Goal: Task Accomplishment & Management: Use online tool/utility

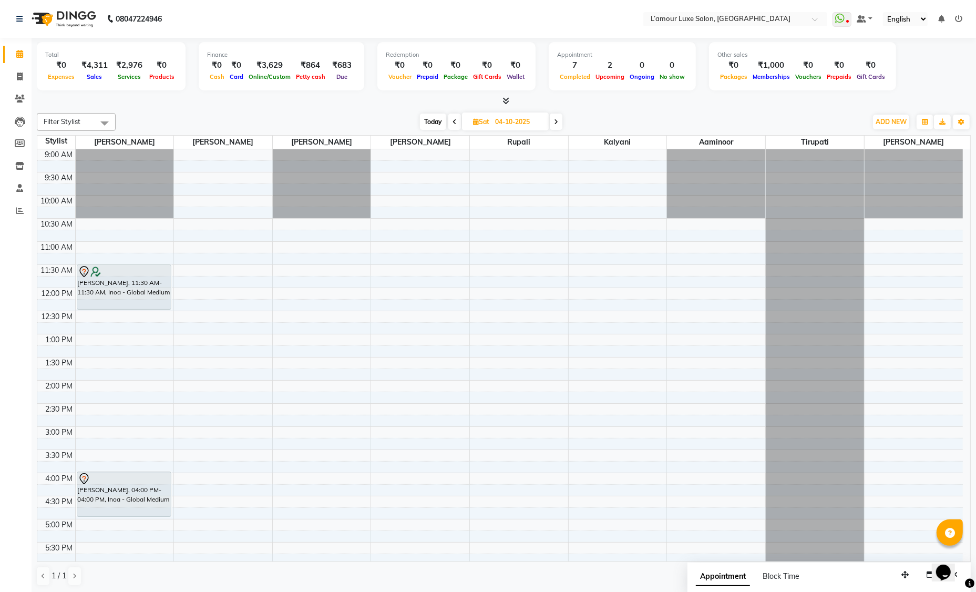
click at [436, 121] on span "Today" at bounding box center [433, 122] width 26 height 16
type input "03-10-2025"
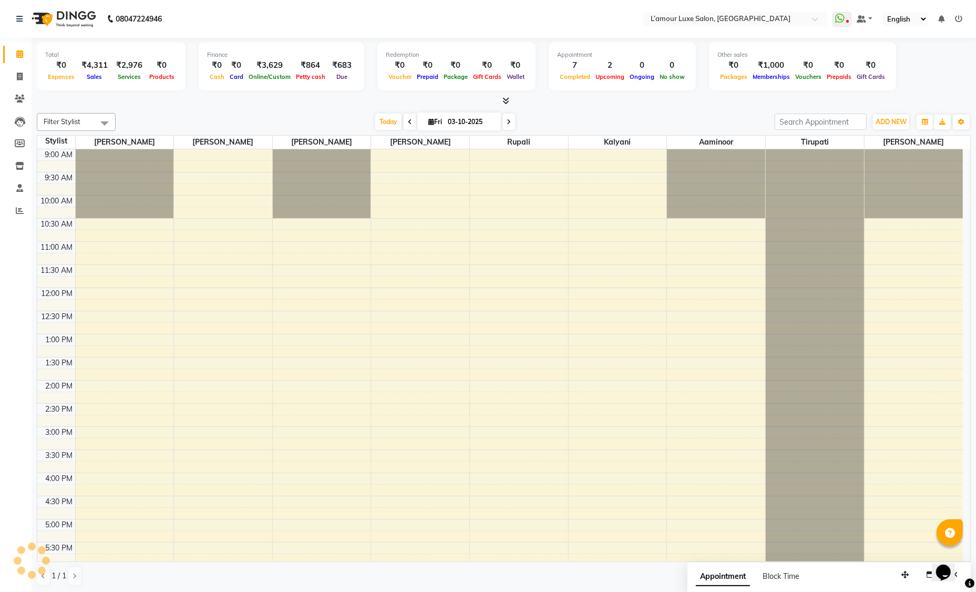
scroll to position [232, 0]
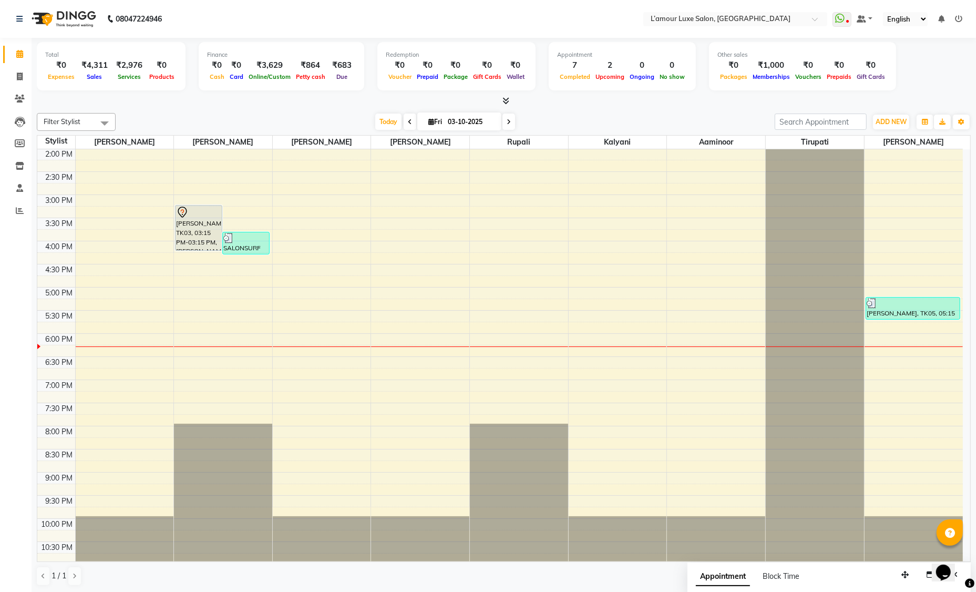
click at [275, 325] on div "9:00 AM 9:30 AM 10:00 AM 10:30 AM 11:00 AM 11:30 AM 12:00 PM 12:30 PM 1:00 PM 1…" at bounding box center [499, 240] width 925 height 647
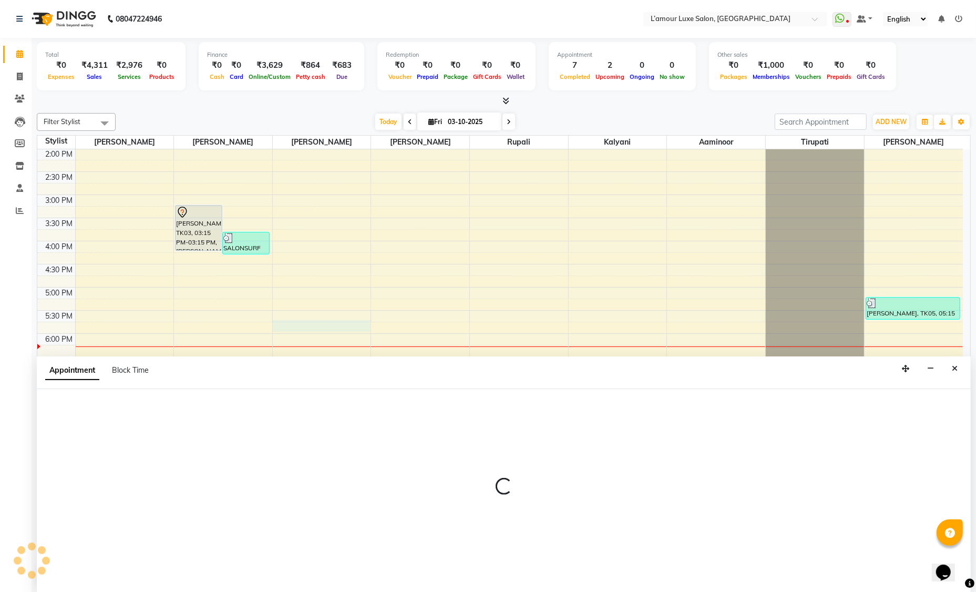
scroll to position [0, 0]
select select "79012"
select select "1065"
select select "tentative"
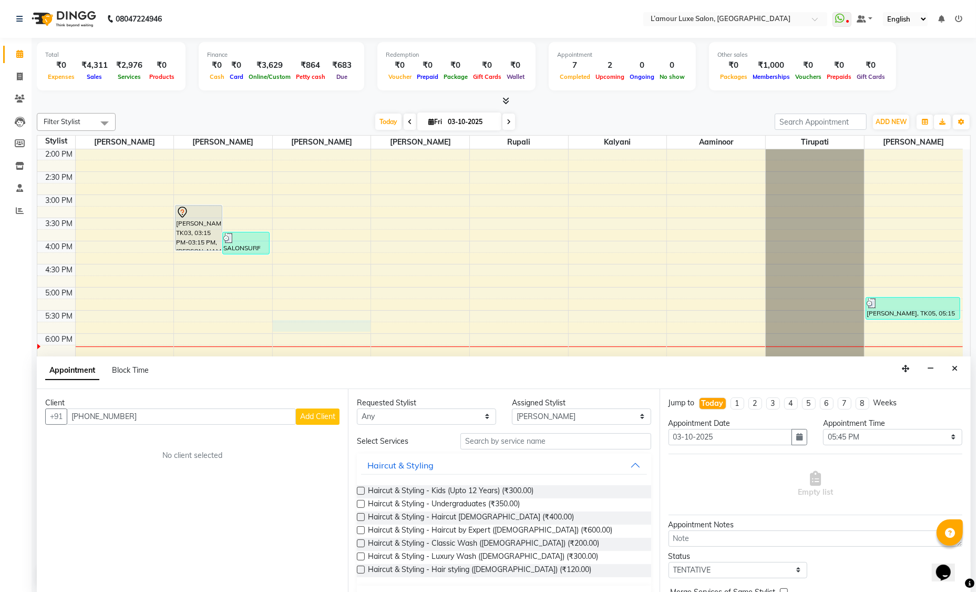
click at [88, 412] on input "+91 99678 38112" at bounding box center [181, 416] width 229 height 16
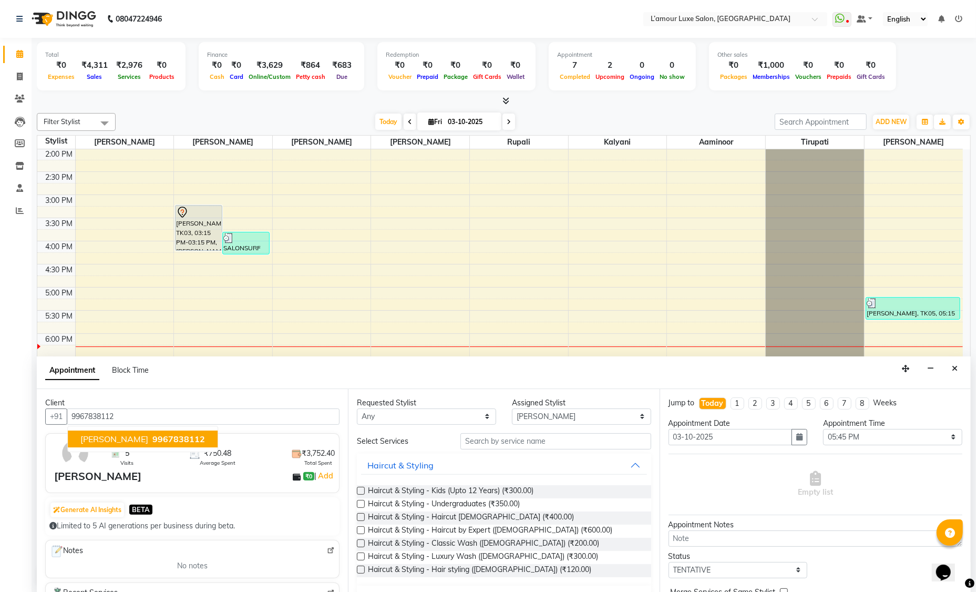
click at [152, 435] on span "9967838112" at bounding box center [178, 439] width 53 height 11
type input "9967838112"
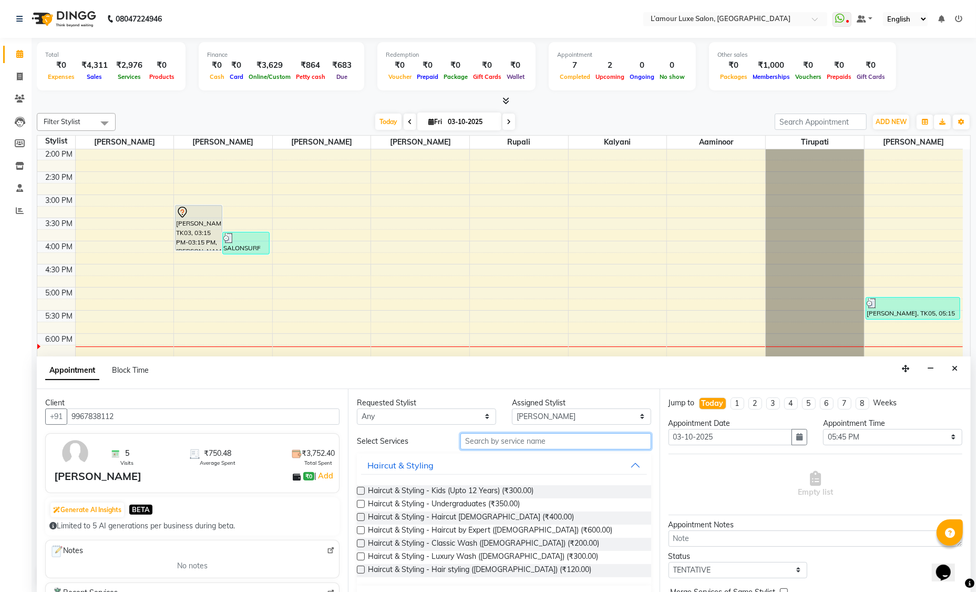
click at [513, 439] on input "text" at bounding box center [555, 441] width 191 height 16
click at [361, 516] on label at bounding box center [361, 517] width 8 height 8
click at [361, 516] on input "checkbox" at bounding box center [360, 517] width 7 height 7
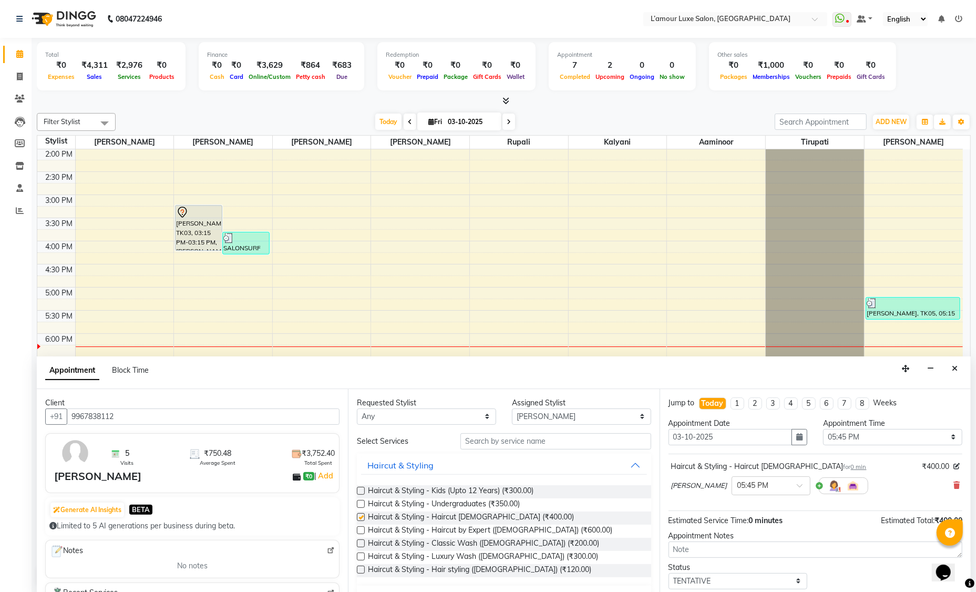
checkbox input "false"
click at [514, 444] on input "text" at bounding box center [555, 441] width 191 height 16
type input "n"
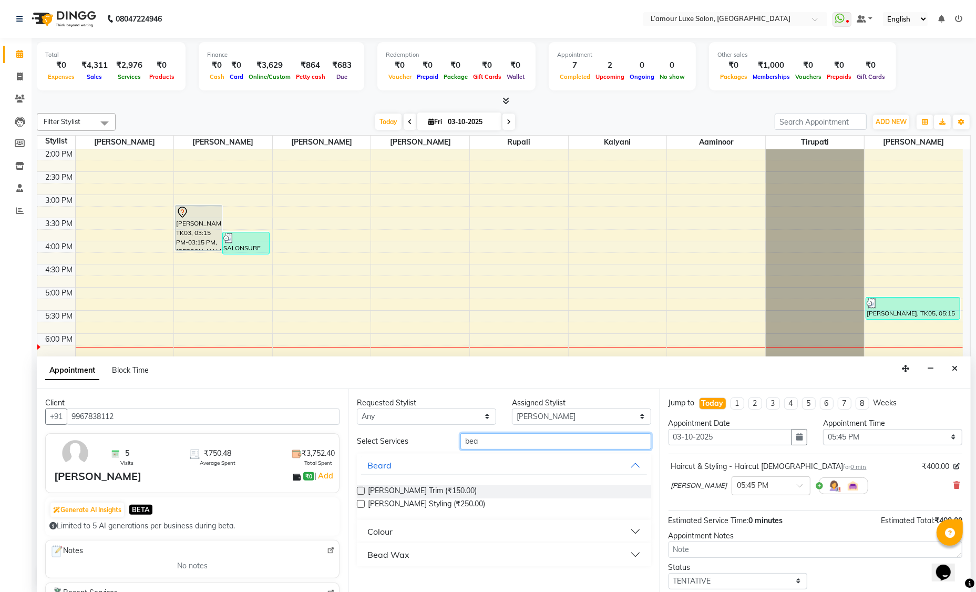
type input "bea"
drag, startPoint x: 361, startPoint y: 490, endPoint x: 391, endPoint y: 489, distance: 30.0
click at [361, 490] on label at bounding box center [361, 491] width 8 height 8
click at [361, 490] on input "checkbox" at bounding box center [360, 491] width 7 height 7
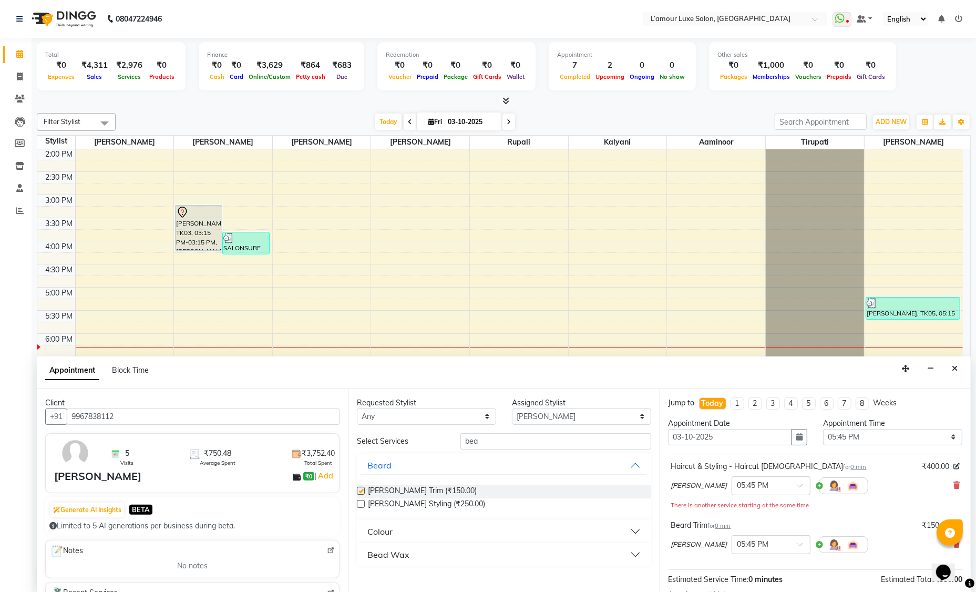
checkbox input "false"
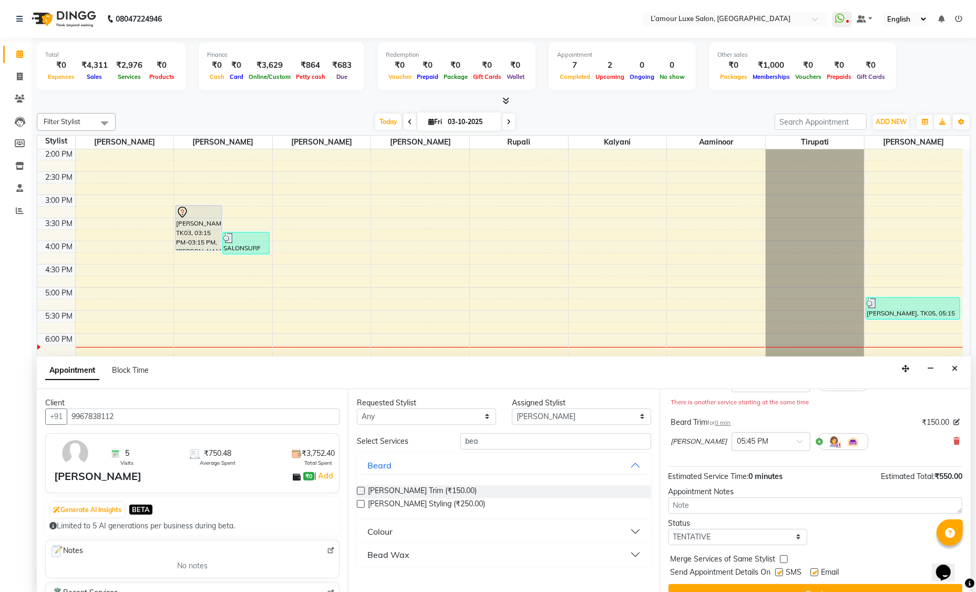
scroll to position [121, 0]
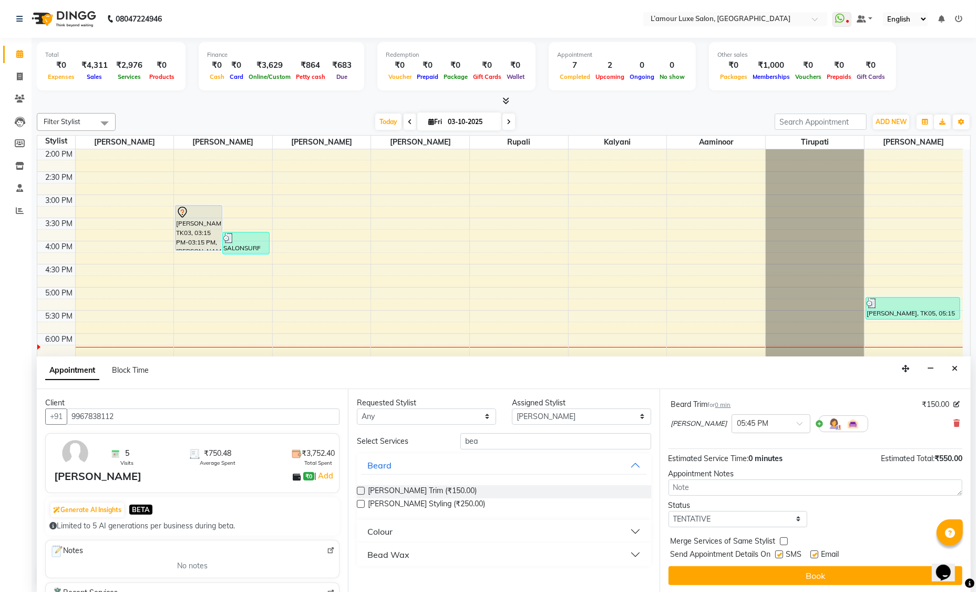
click at [753, 576] on button "Book" at bounding box center [815, 575] width 294 height 19
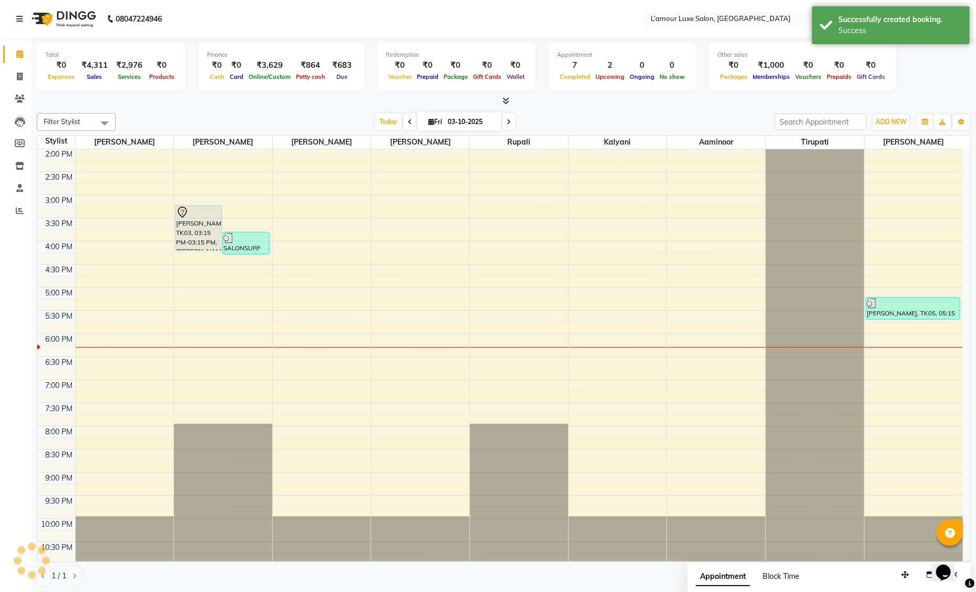
scroll to position [0, 0]
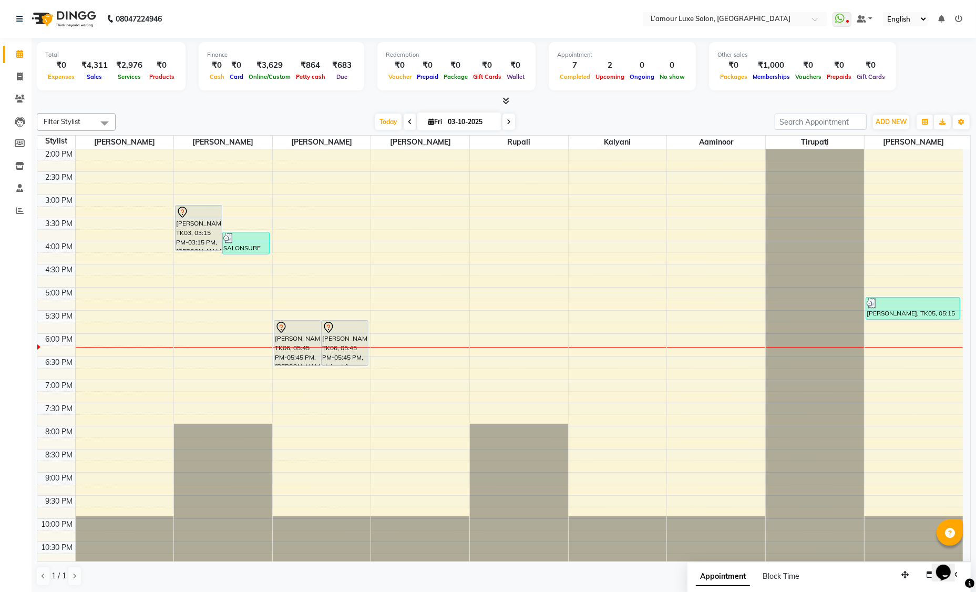
click at [476, 304] on div "9:00 AM 9:30 AM 10:00 AM 10:30 AM 11:00 AM 11:30 AM 12:00 PM 12:30 PM 1:00 PM 1…" at bounding box center [499, 240] width 925 height 647
select select "63032"
select select "1035"
select select "tentative"
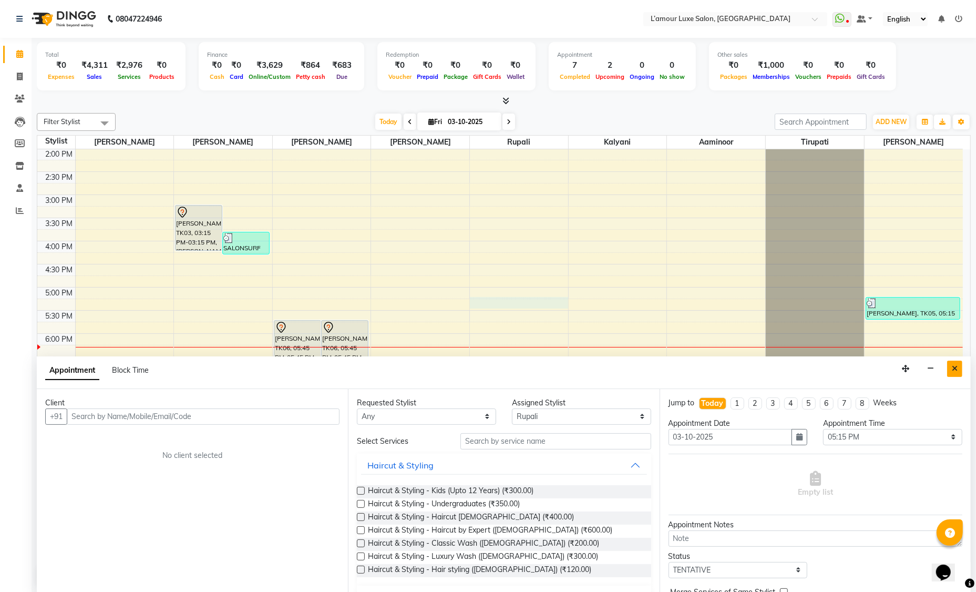
click at [959, 366] on button "Close" at bounding box center [954, 369] width 15 height 16
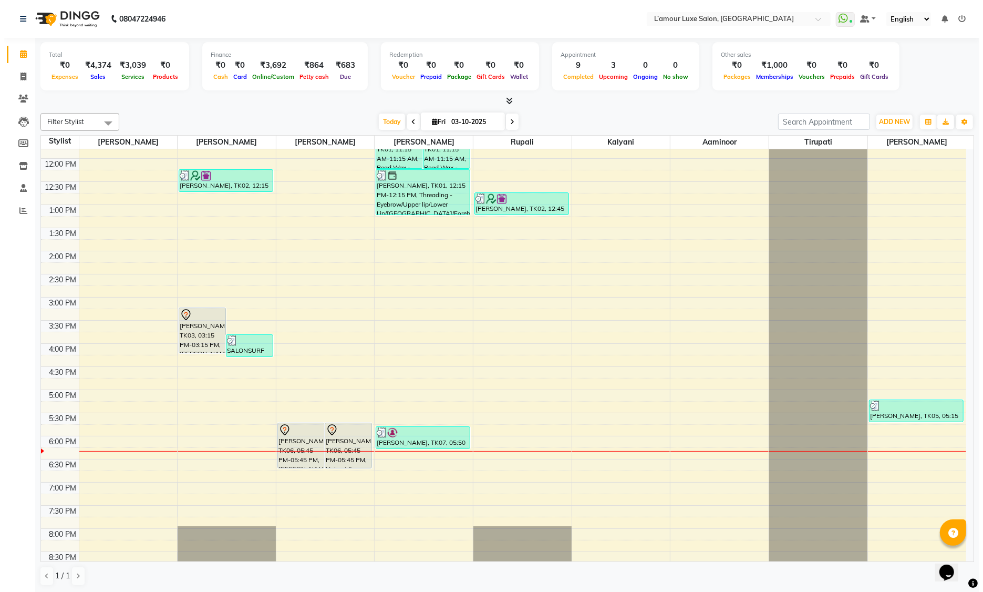
scroll to position [232, 0]
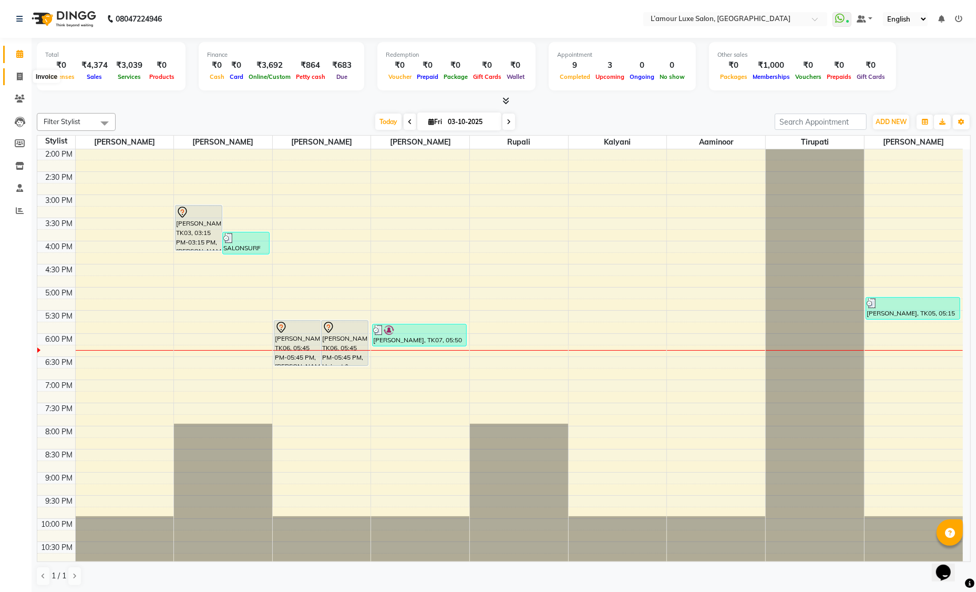
click at [14, 76] on span at bounding box center [20, 77] width 18 height 12
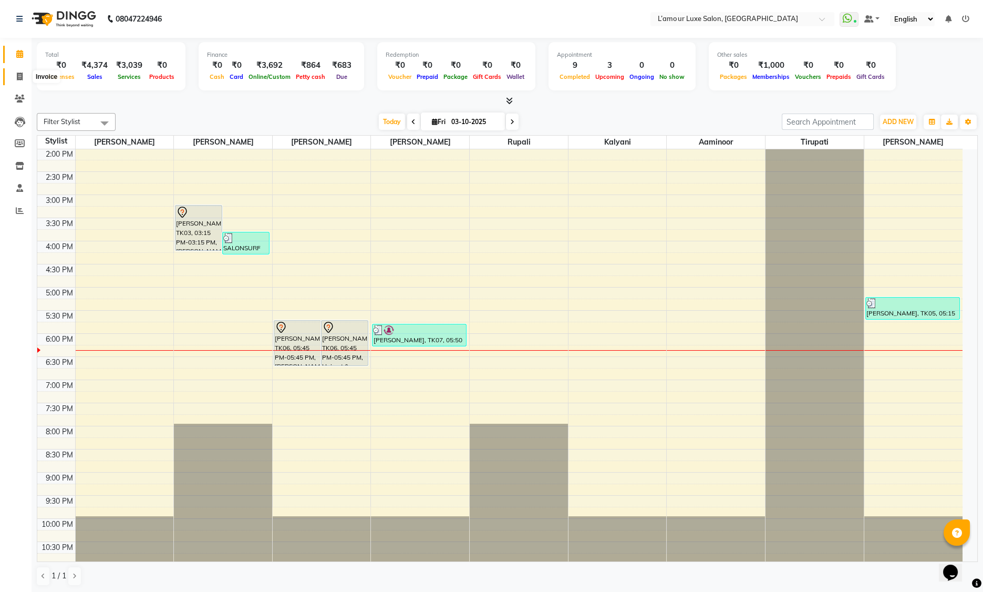
select select "7325"
select select "service"
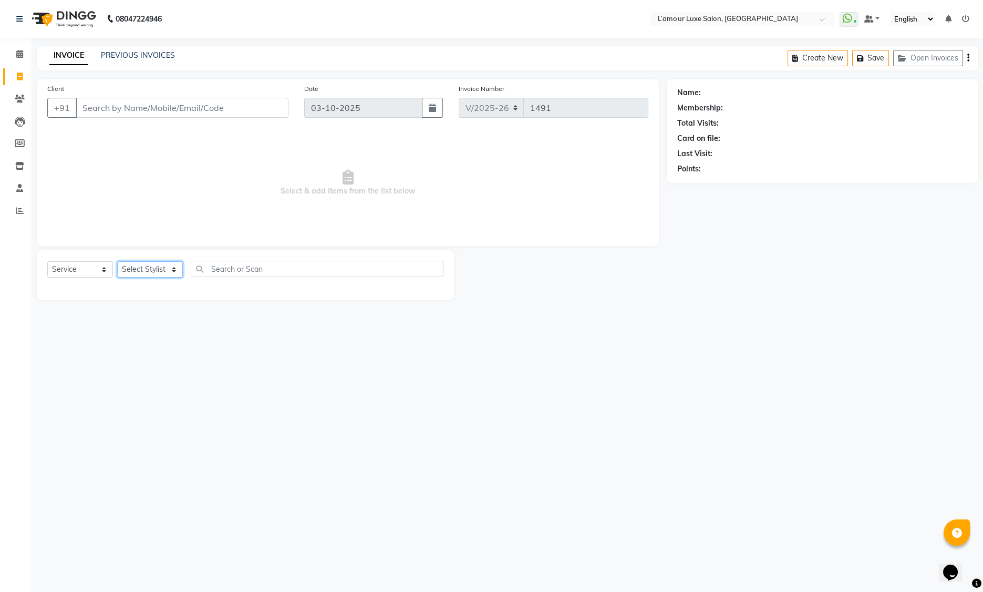
click at [144, 274] on select "Select Stylist Aaminoor [PERSON_NAME] [PERSON_NAME] [PERSON_NAME] [PERSON_NAME]…" at bounding box center [150, 269] width 66 height 16
select select "63032"
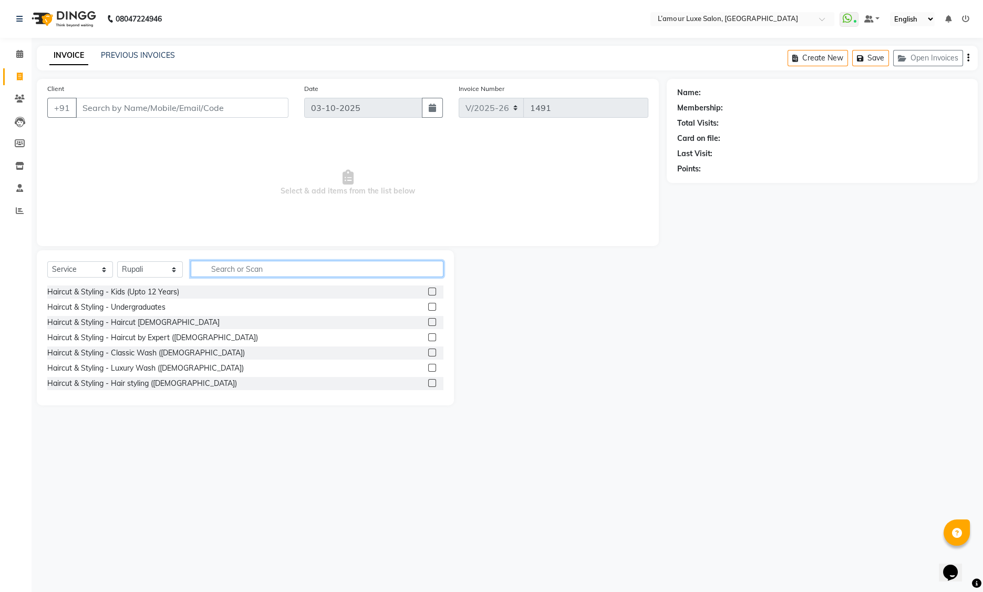
click at [211, 269] on input "text" at bounding box center [317, 269] width 253 height 16
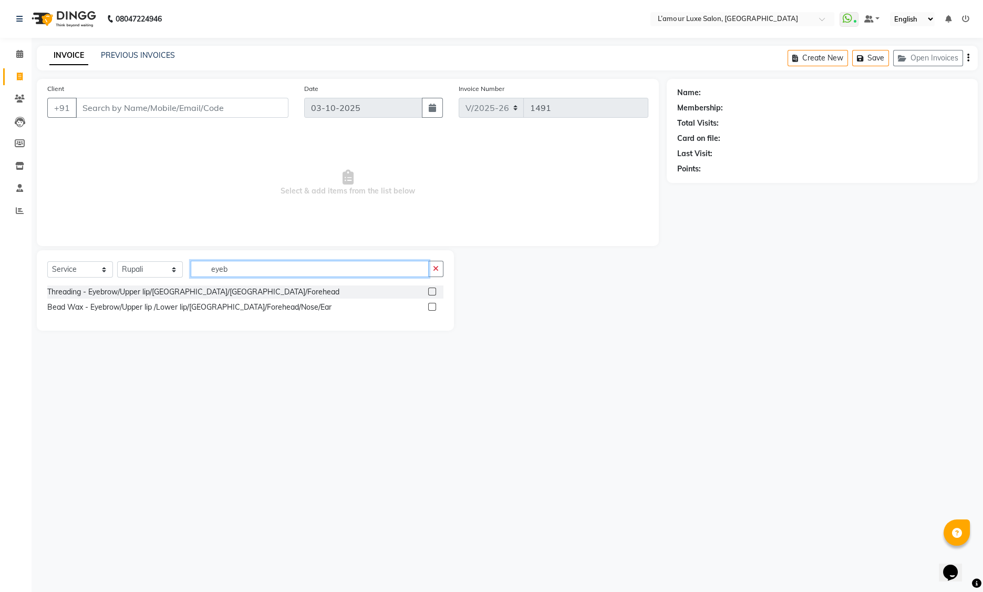
type input "eyeb"
click at [437, 292] on div at bounding box center [435, 291] width 15 height 13
click at [435, 291] on label at bounding box center [432, 291] width 8 height 8
click at [435, 291] on input "checkbox" at bounding box center [431, 292] width 7 height 7
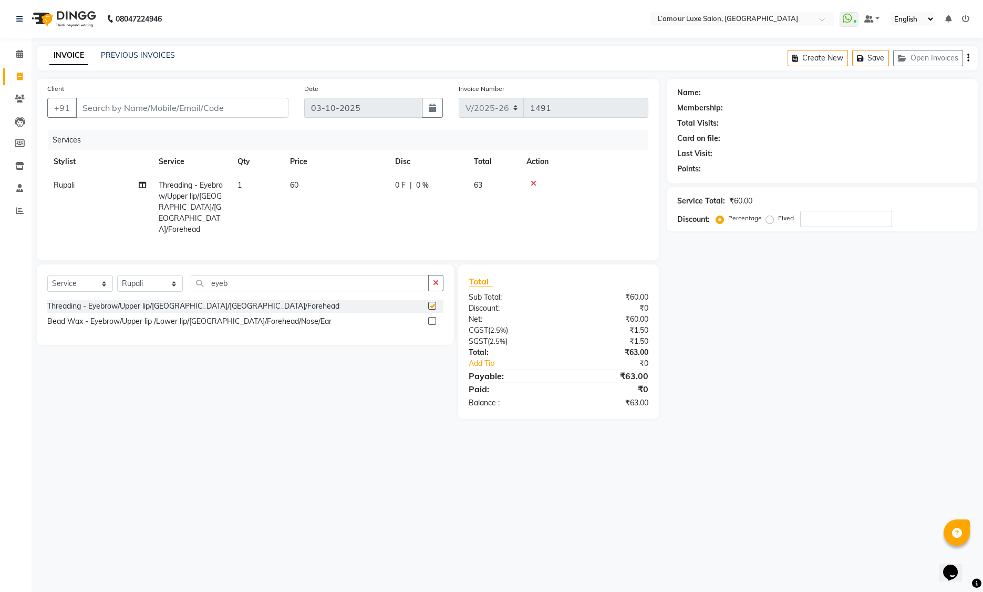
checkbox input "false"
drag, startPoint x: 244, startPoint y: 266, endPoint x: 157, endPoint y: 272, distance: 87.4
click at [157, 275] on div "Select Service Product Membership Package Voucher Prepaid Gift Card Select Styl…" at bounding box center [245, 287] width 396 height 25
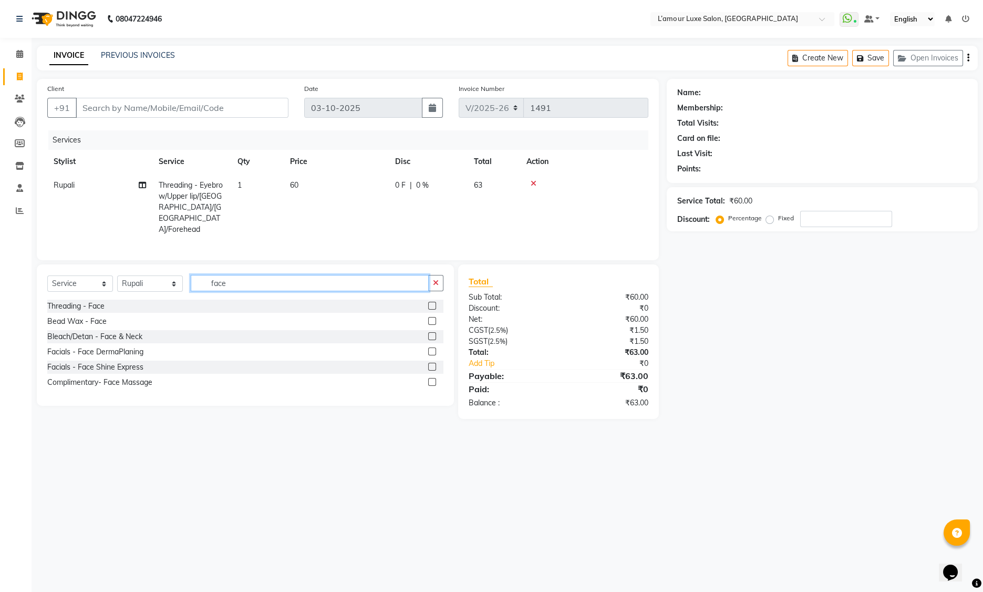
type input "face"
click at [431, 317] on label at bounding box center [432, 321] width 8 height 8
click at [431, 318] on input "checkbox" at bounding box center [431, 321] width 7 height 7
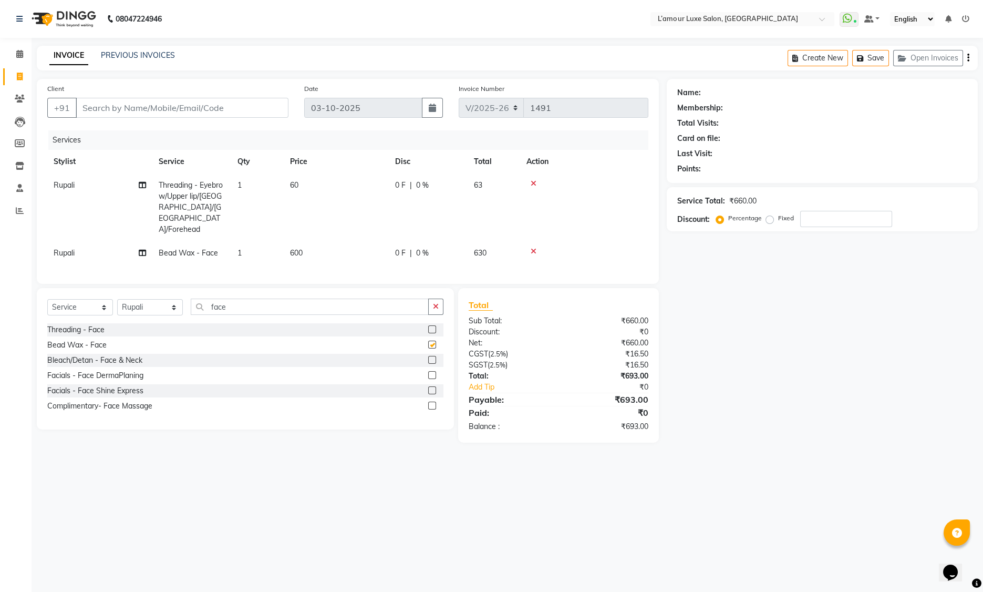
checkbox input "false"
click at [135, 111] on input "Client" at bounding box center [182, 108] width 213 height 20
type input "s"
type input "0"
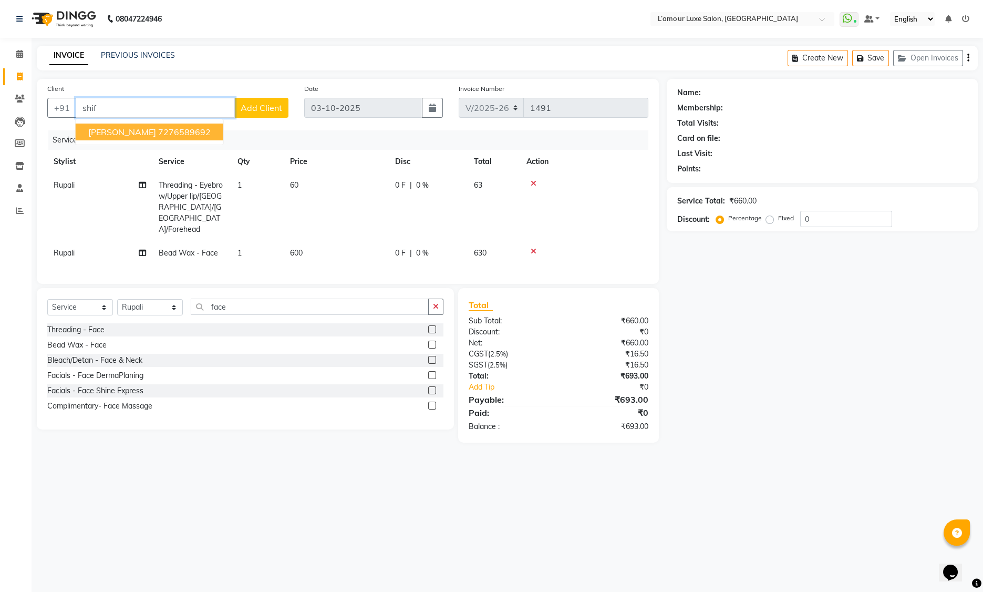
click at [158, 131] on ngb-highlight "7276589692" at bounding box center [184, 132] width 53 height 11
type input "7276589692"
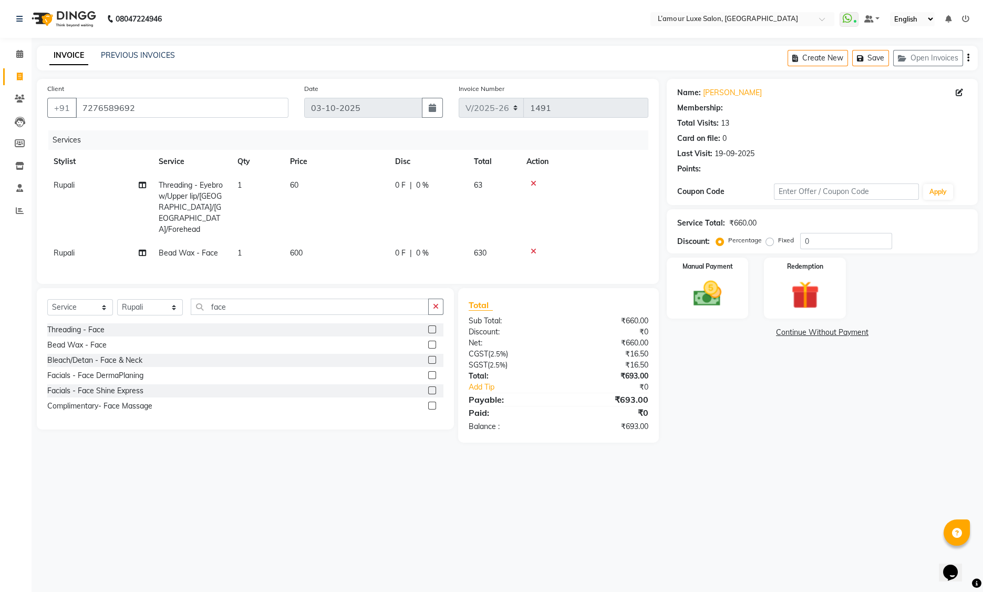
type input "20"
select select "2: Object"
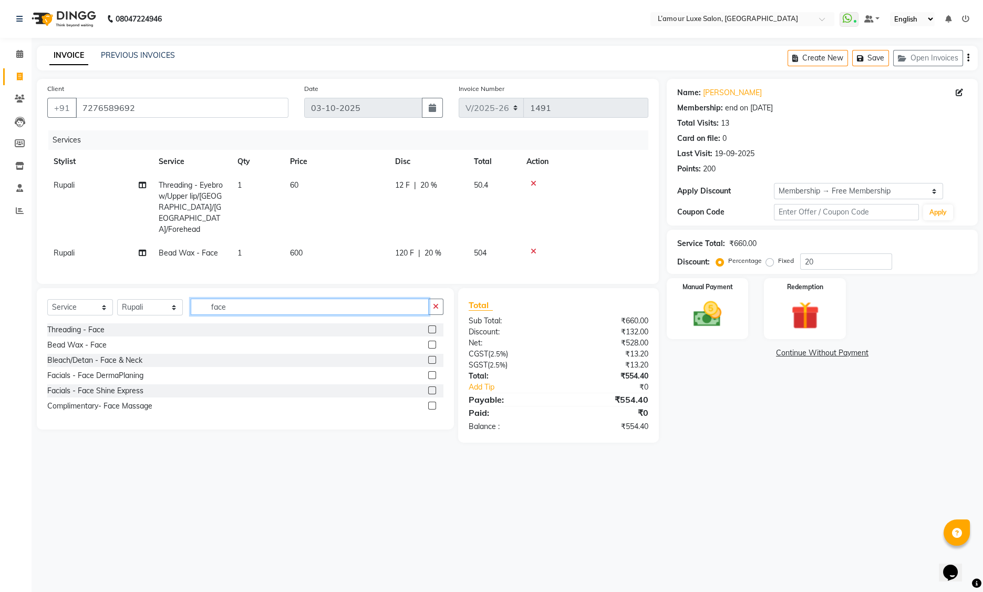
drag, startPoint x: 245, startPoint y: 295, endPoint x: 88, endPoint y: 292, distance: 157.2
click at [89, 298] on div "Select Service Product Membership Package Voucher Prepaid Gift Card Select Styl…" at bounding box center [245, 310] width 396 height 25
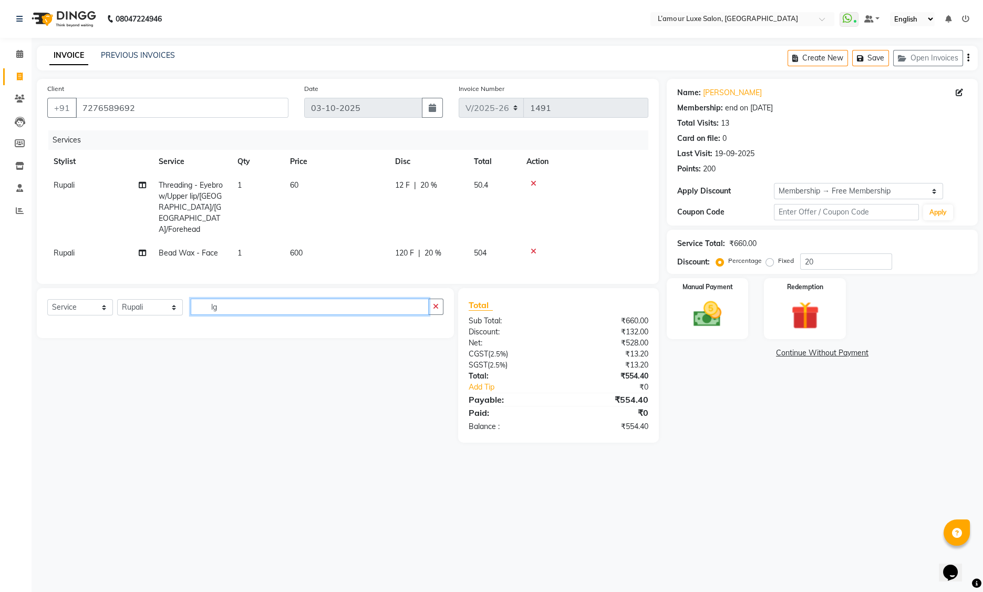
type input "l"
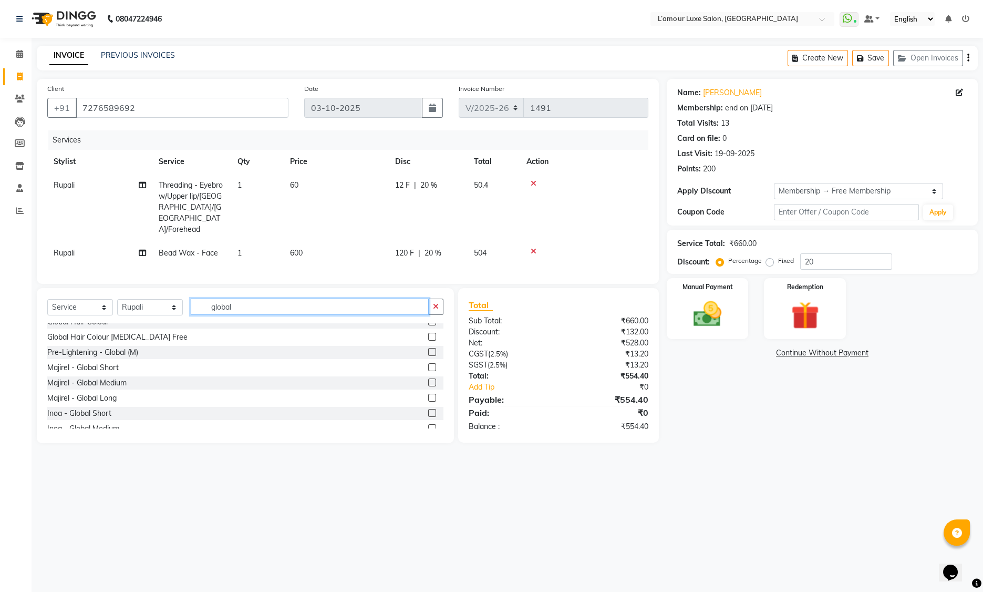
scroll to position [16, 0]
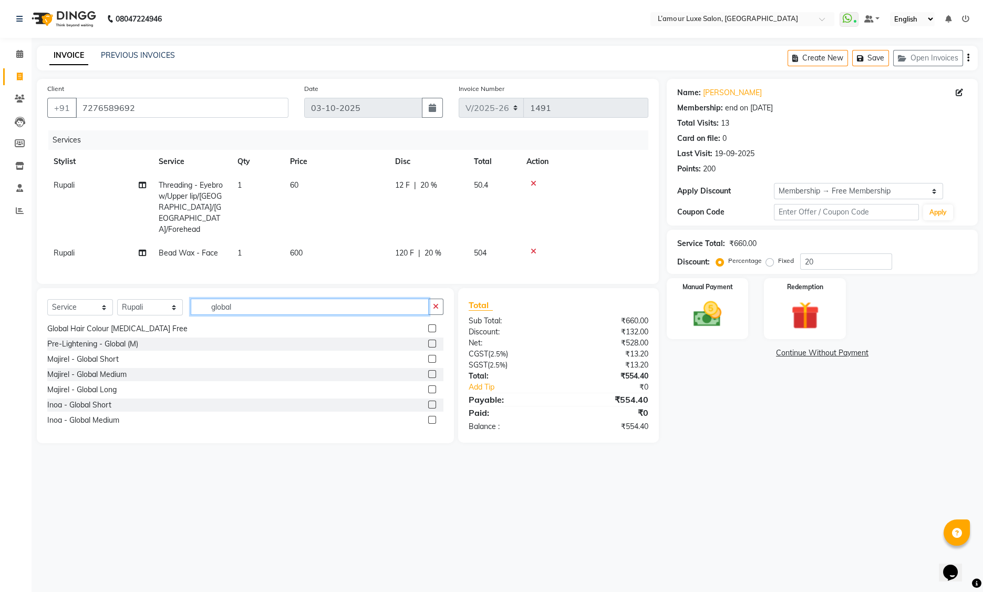
type input "global"
click at [428, 416] on label at bounding box center [432, 420] width 8 height 8
click at [428, 417] on input "checkbox" at bounding box center [431, 420] width 7 height 7
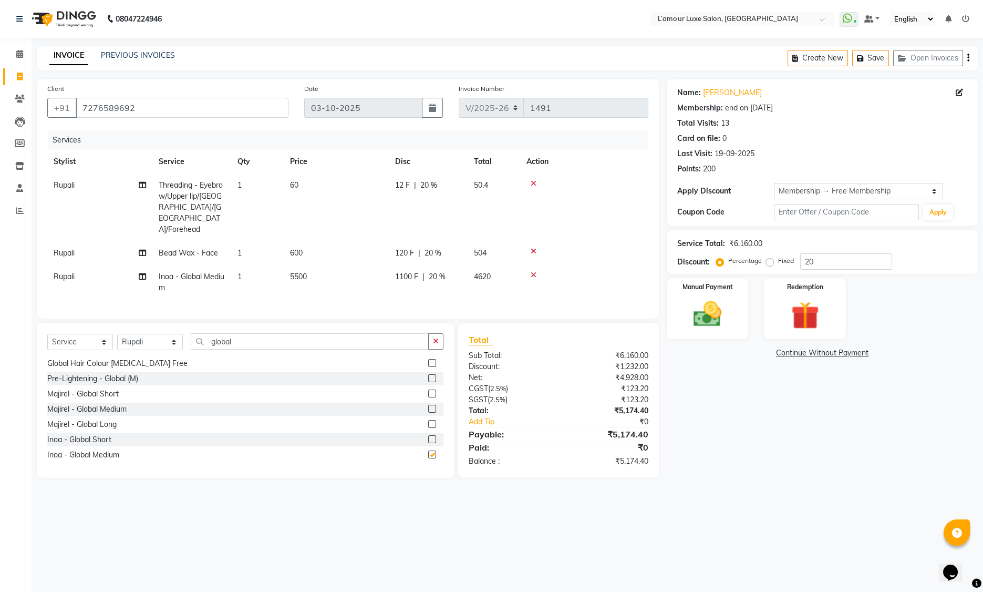
checkbox input "false"
click at [532, 271] on icon at bounding box center [534, 274] width 6 height 7
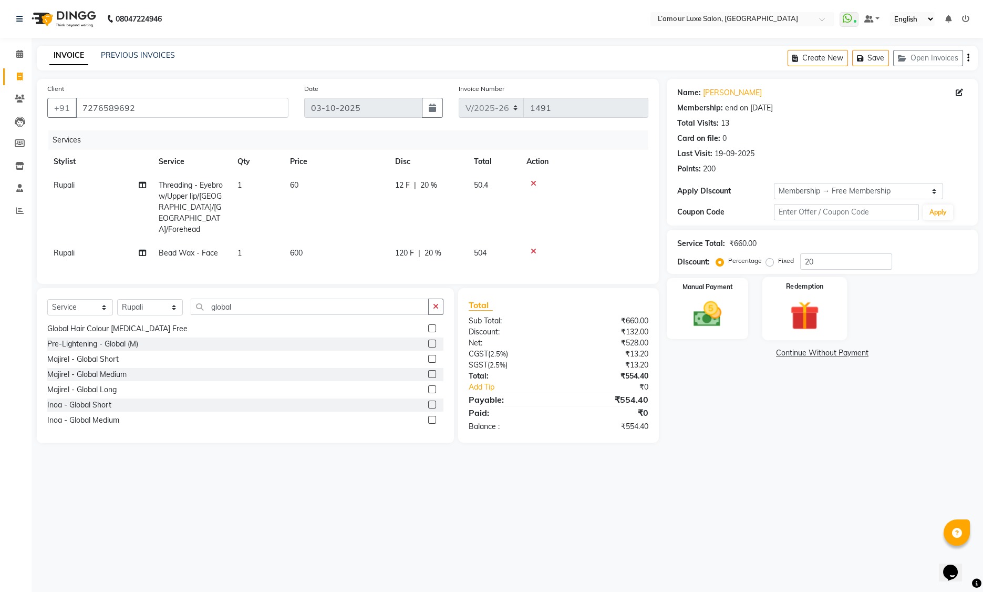
click at [817, 313] on img at bounding box center [804, 315] width 47 height 36
click at [884, 358] on span "Points" at bounding box center [885, 354] width 23 height 12
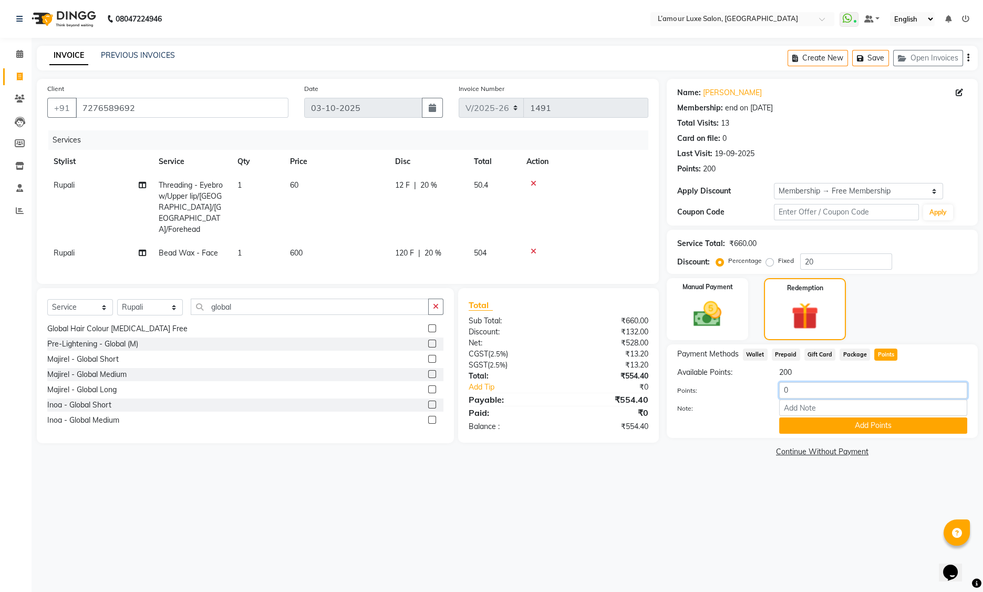
click at [784, 389] on input "0" at bounding box center [873, 390] width 188 height 16
type input "200"
click at [862, 428] on button "Add Points" at bounding box center [873, 425] width 188 height 16
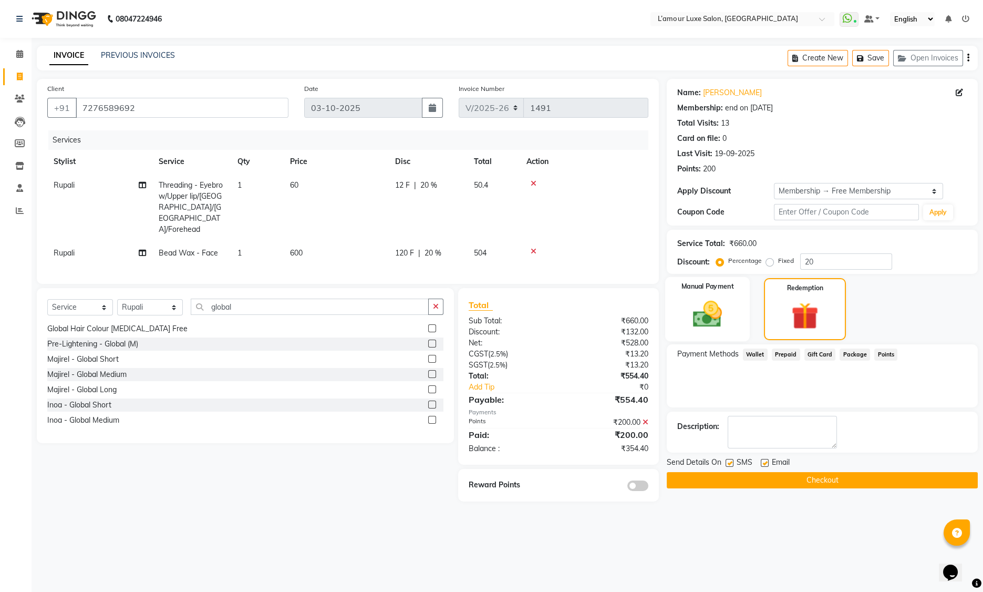
click at [734, 312] on div "Manual Payment" at bounding box center [707, 309] width 85 height 65
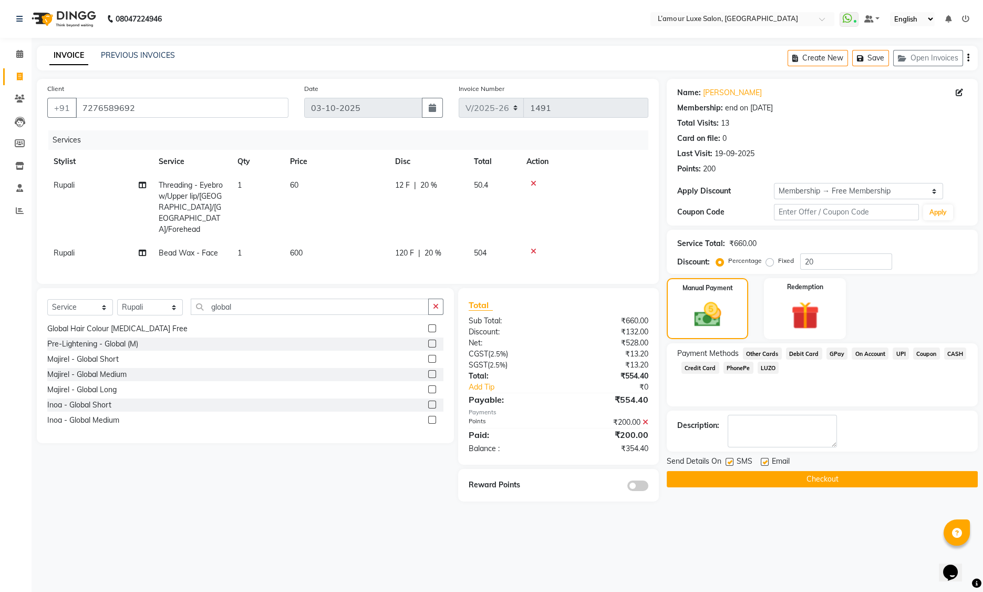
click at [834, 352] on span "GPay" at bounding box center [838, 353] width 22 height 12
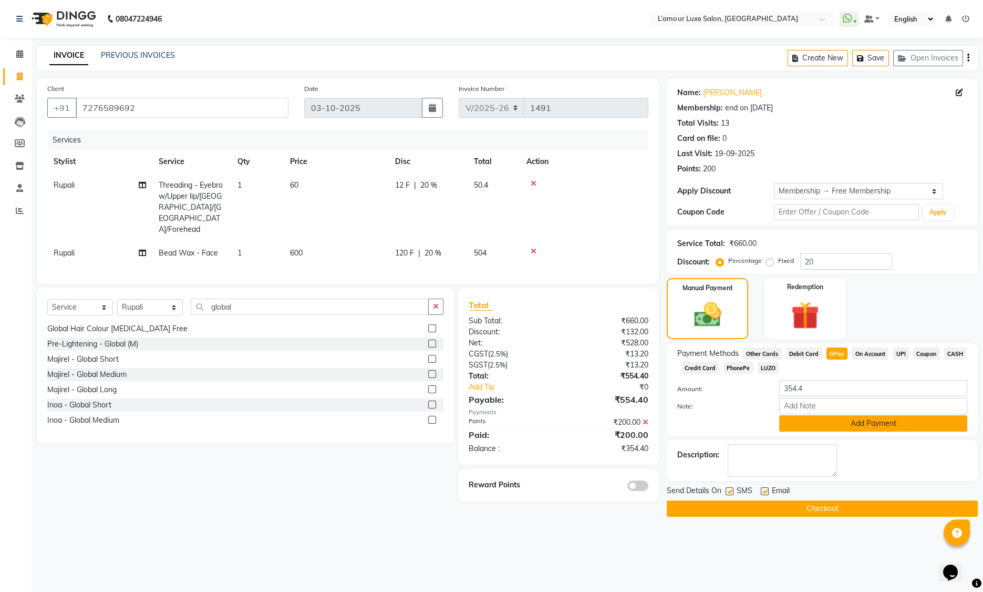
click at [818, 425] on button "Add Payment" at bounding box center [873, 423] width 188 height 16
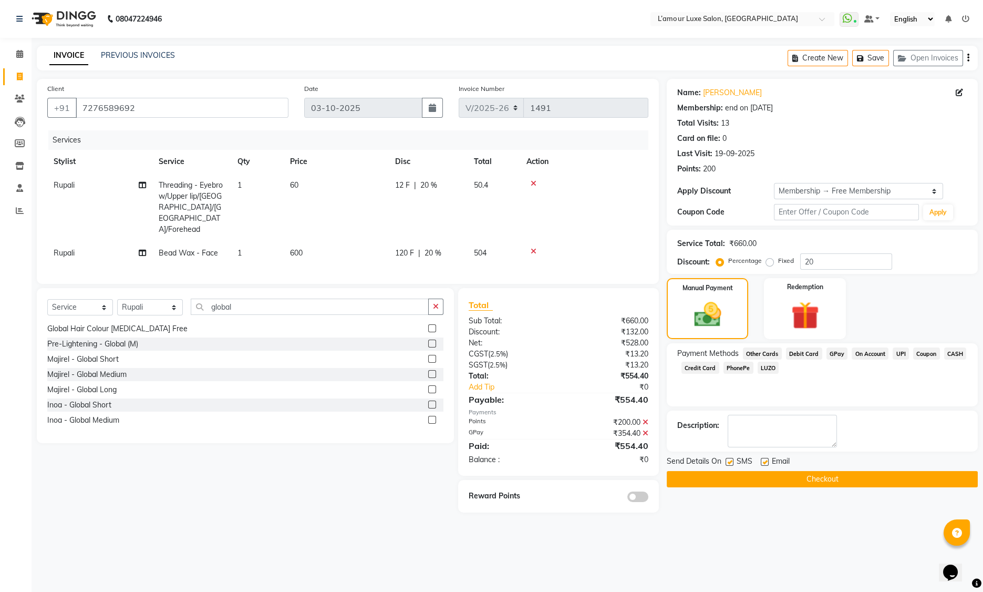
click at [770, 475] on button "Checkout" at bounding box center [822, 479] width 311 height 16
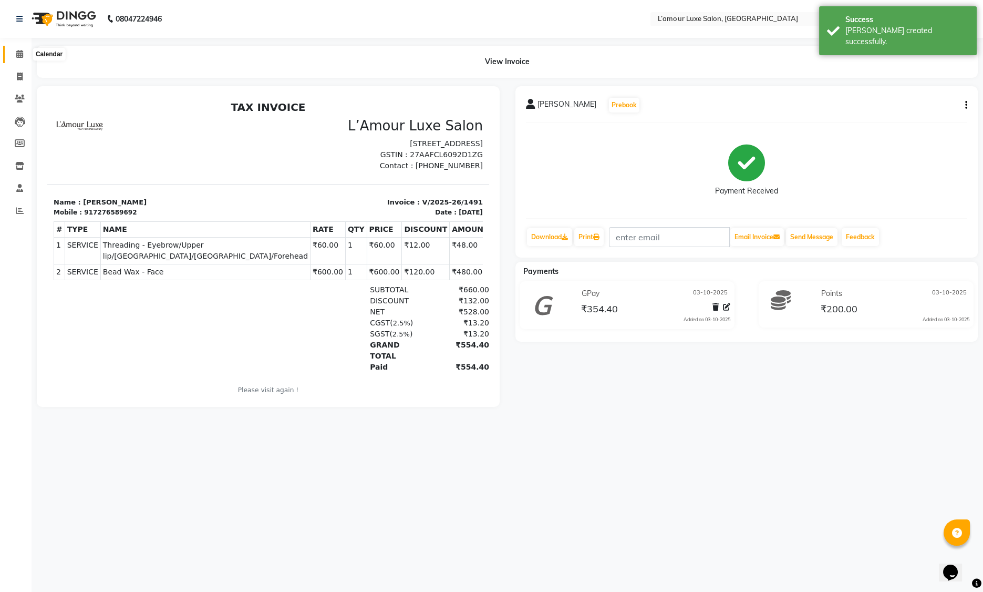
click at [16, 56] on span at bounding box center [20, 54] width 18 height 12
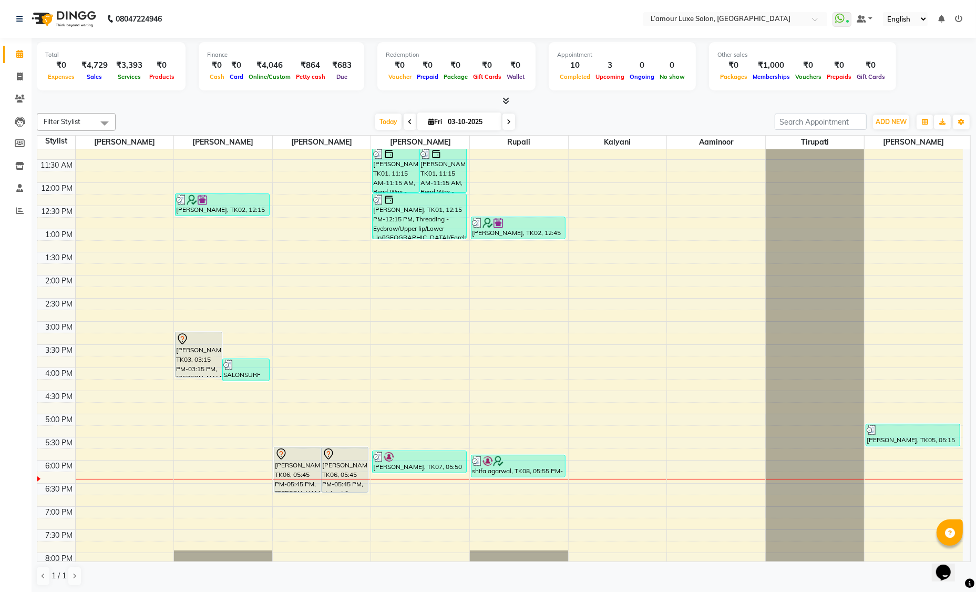
scroll to position [232, 0]
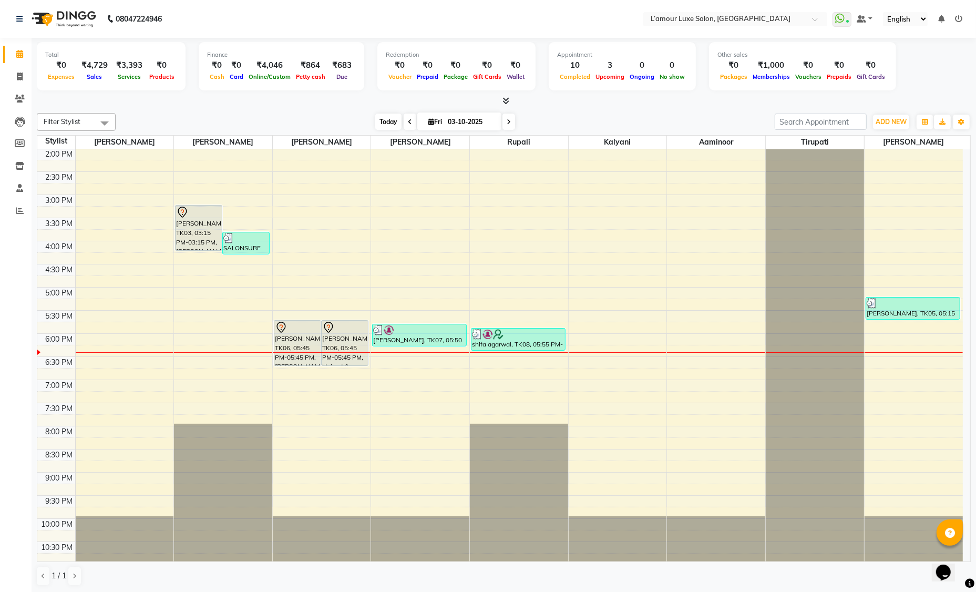
click at [386, 121] on span "Today" at bounding box center [388, 122] width 26 height 16
